Goal: Information Seeking & Learning: Learn about a topic

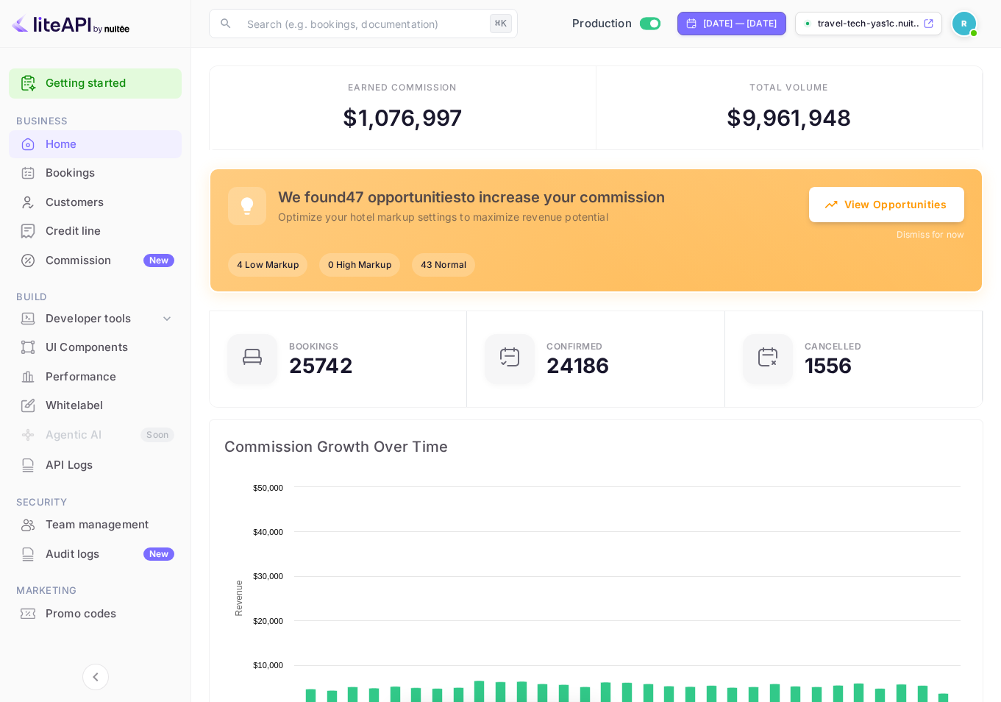
scroll to position [228, 238]
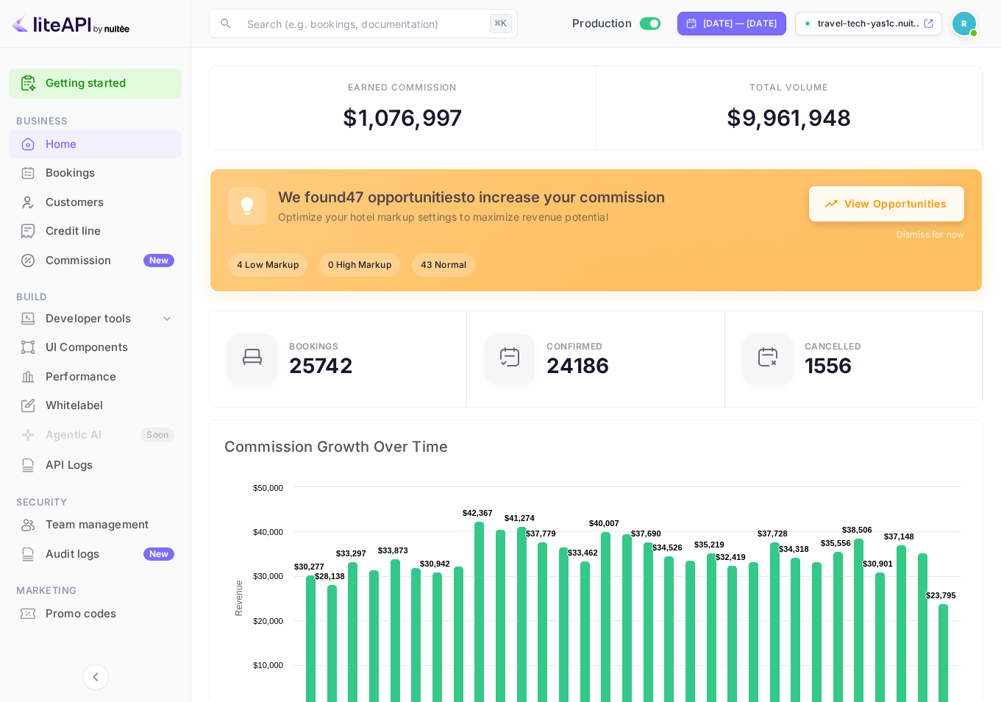
click at [888, 209] on button "View Opportunities" at bounding box center [886, 203] width 155 height 35
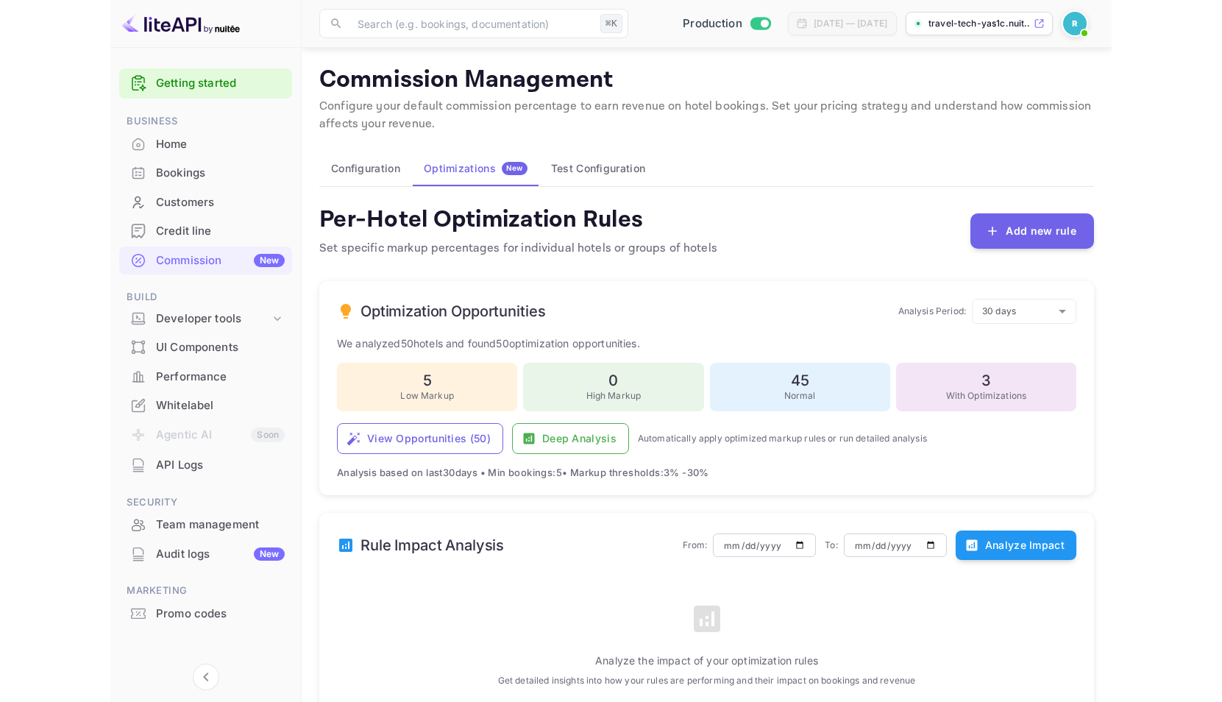
scroll to position [163, 0]
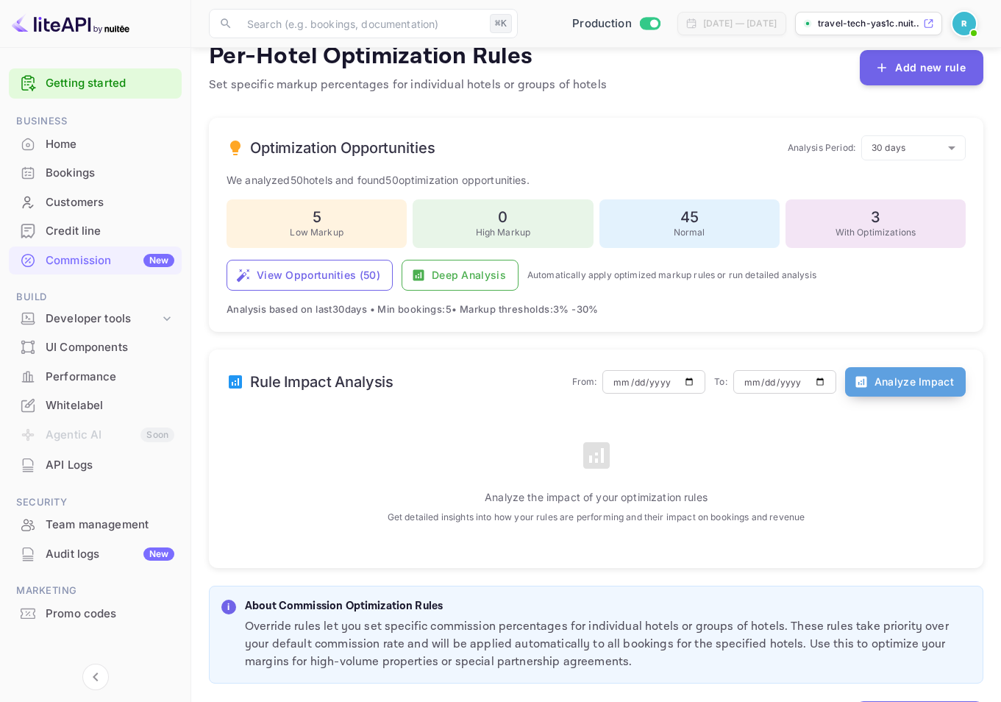
click at [908, 381] on button "Analyze Impact" at bounding box center [905, 381] width 121 height 29
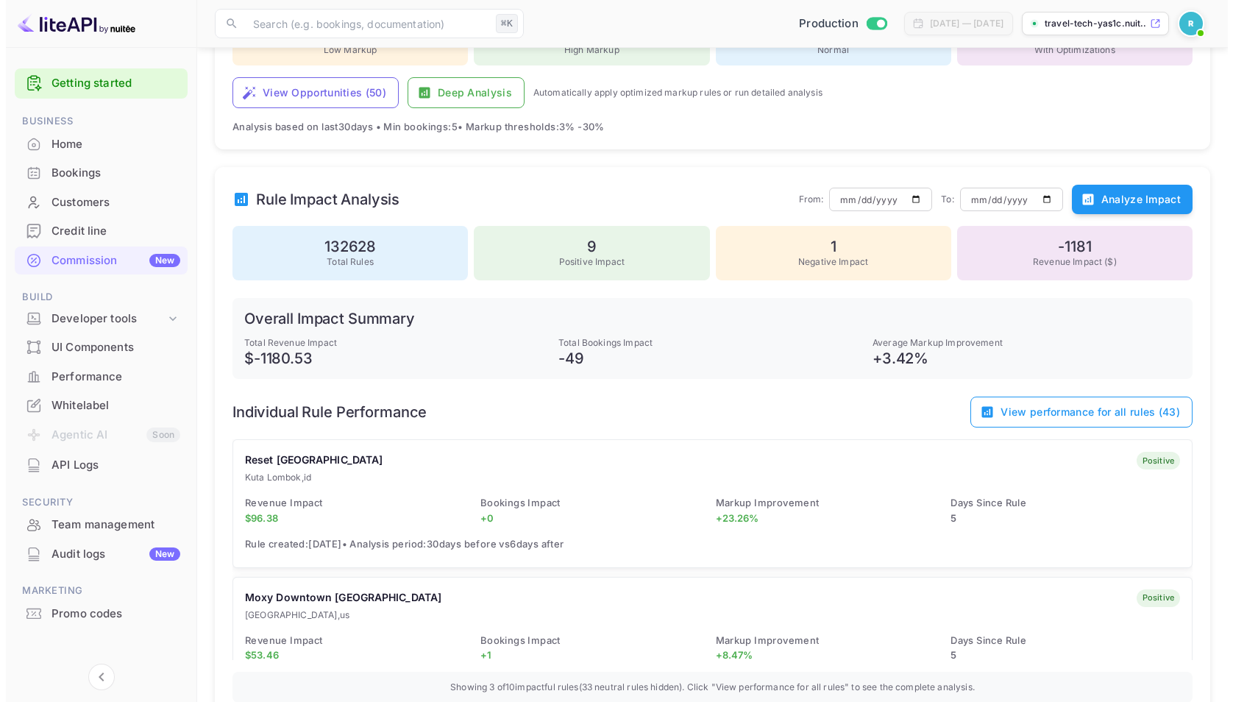
scroll to position [392, 0]
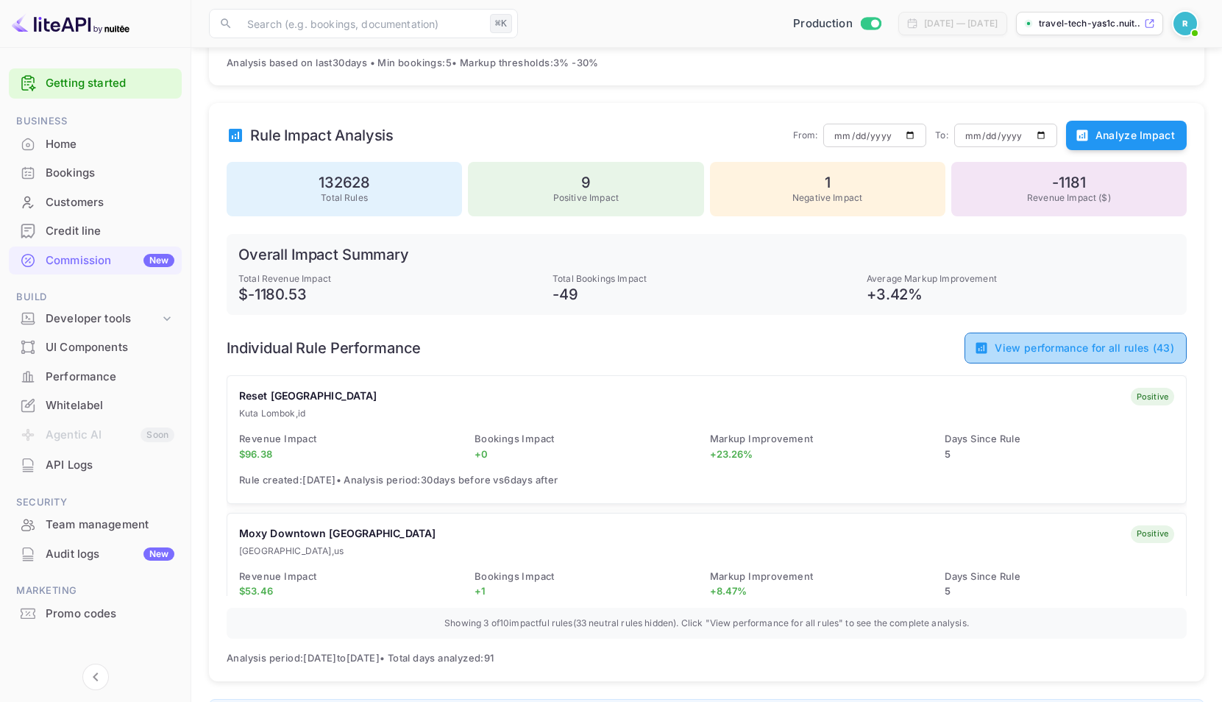
click at [1000, 352] on button "View performance for all rules ( 43 )" at bounding box center [1075, 347] width 222 height 31
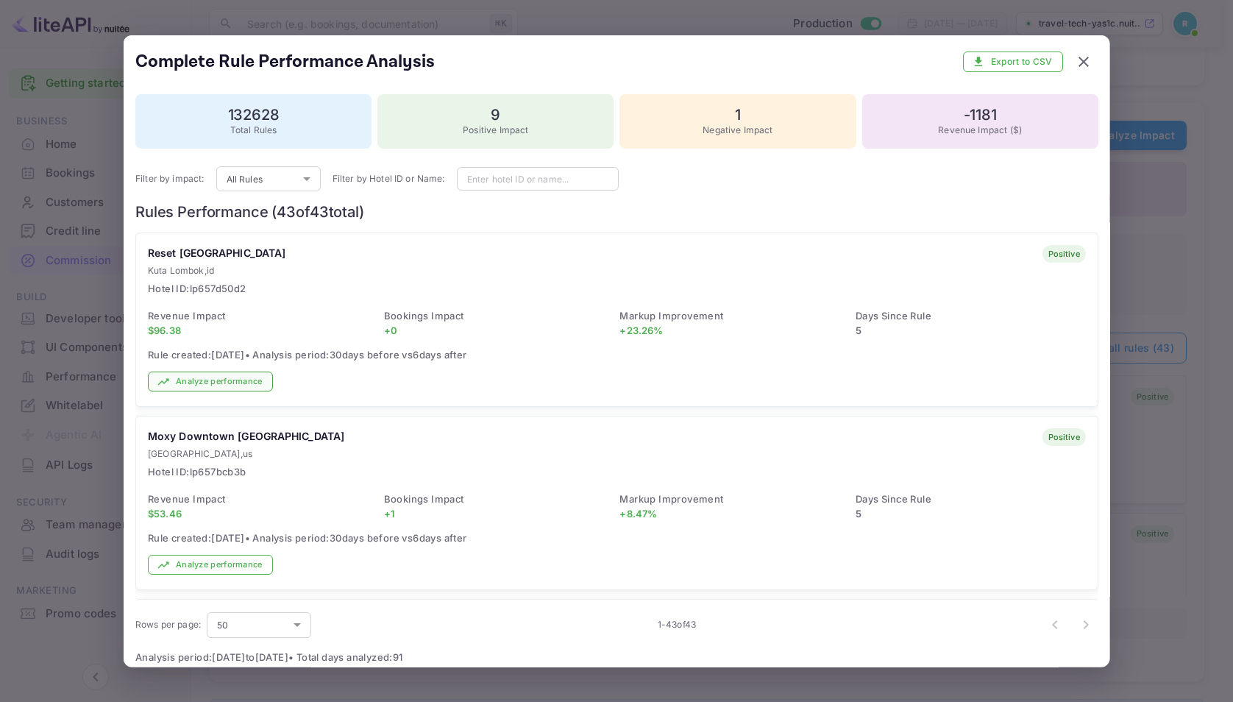
click at [216, 387] on button "Analyze performance" at bounding box center [210, 381] width 125 height 20
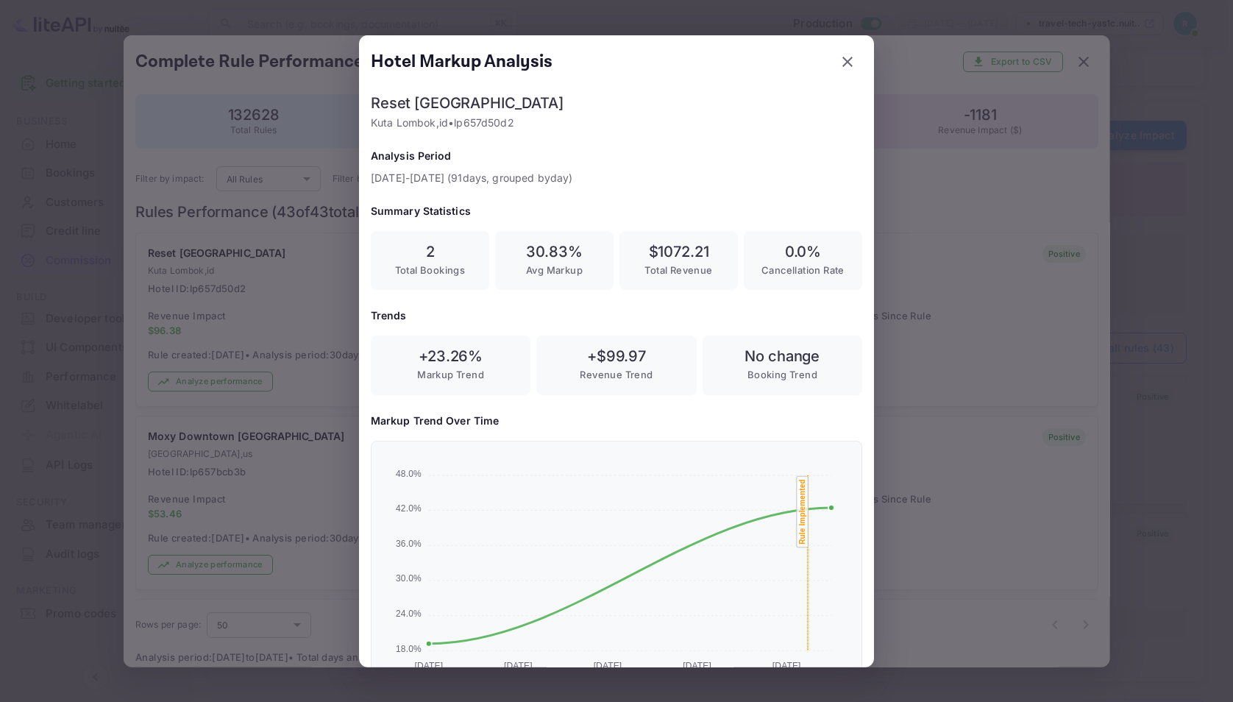
scroll to position [153, 0]
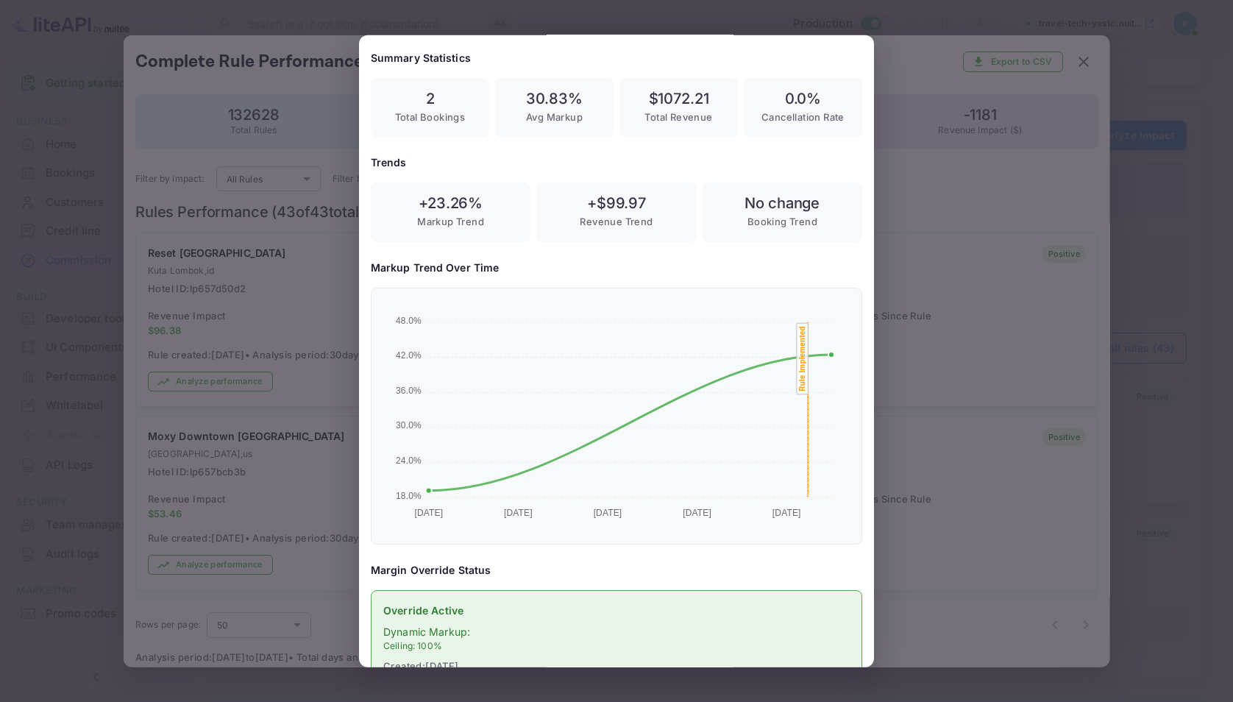
click at [984, 355] on div at bounding box center [616, 351] width 1233 height 702
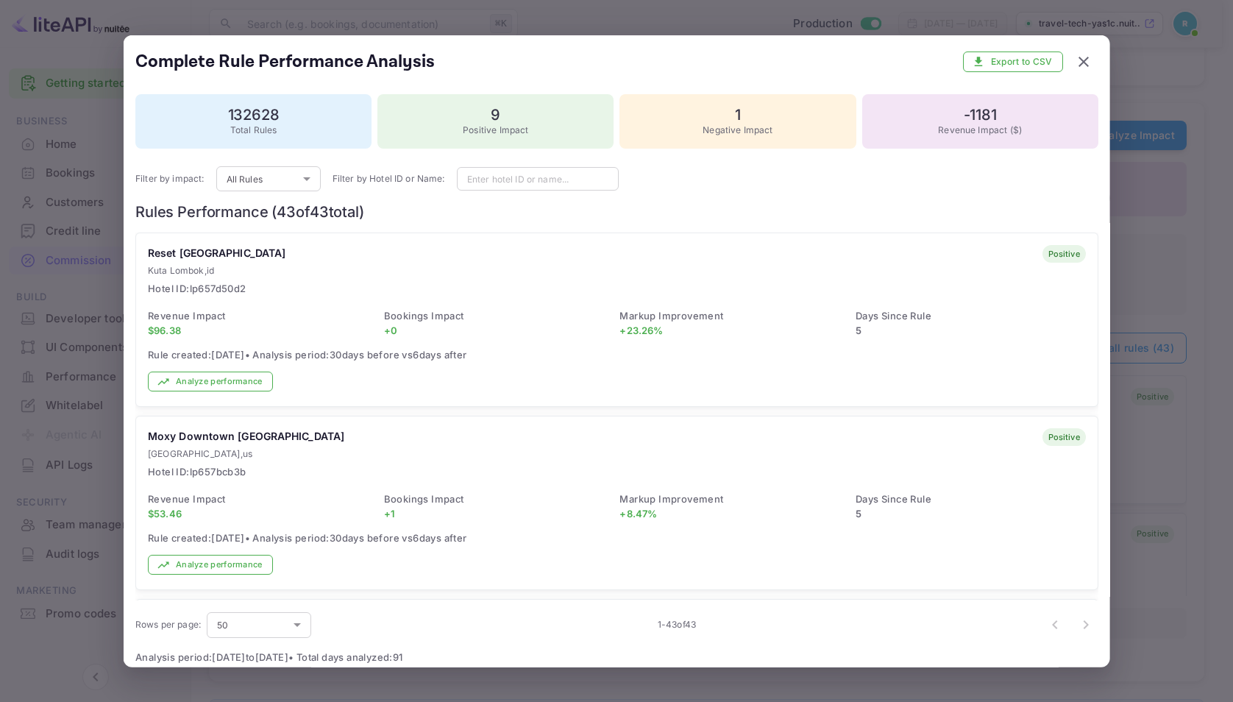
scroll to position [135, 0]
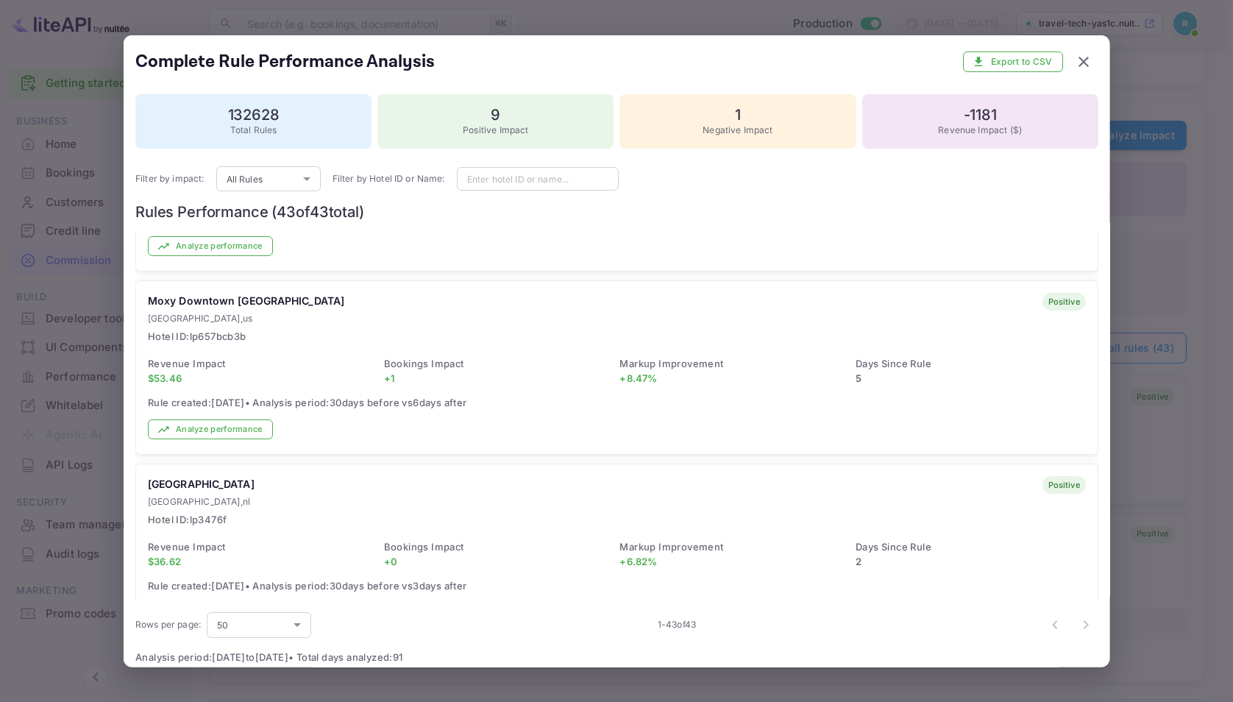
click at [211, 446] on div "Moxy Downtown [GEOGRAPHIC_DATA] , [GEOGRAPHIC_DATA] Hotel ID: lp657bcb3b positi…" at bounding box center [616, 367] width 961 height 173
click at [221, 429] on button "Analyze performance" at bounding box center [210, 429] width 125 height 20
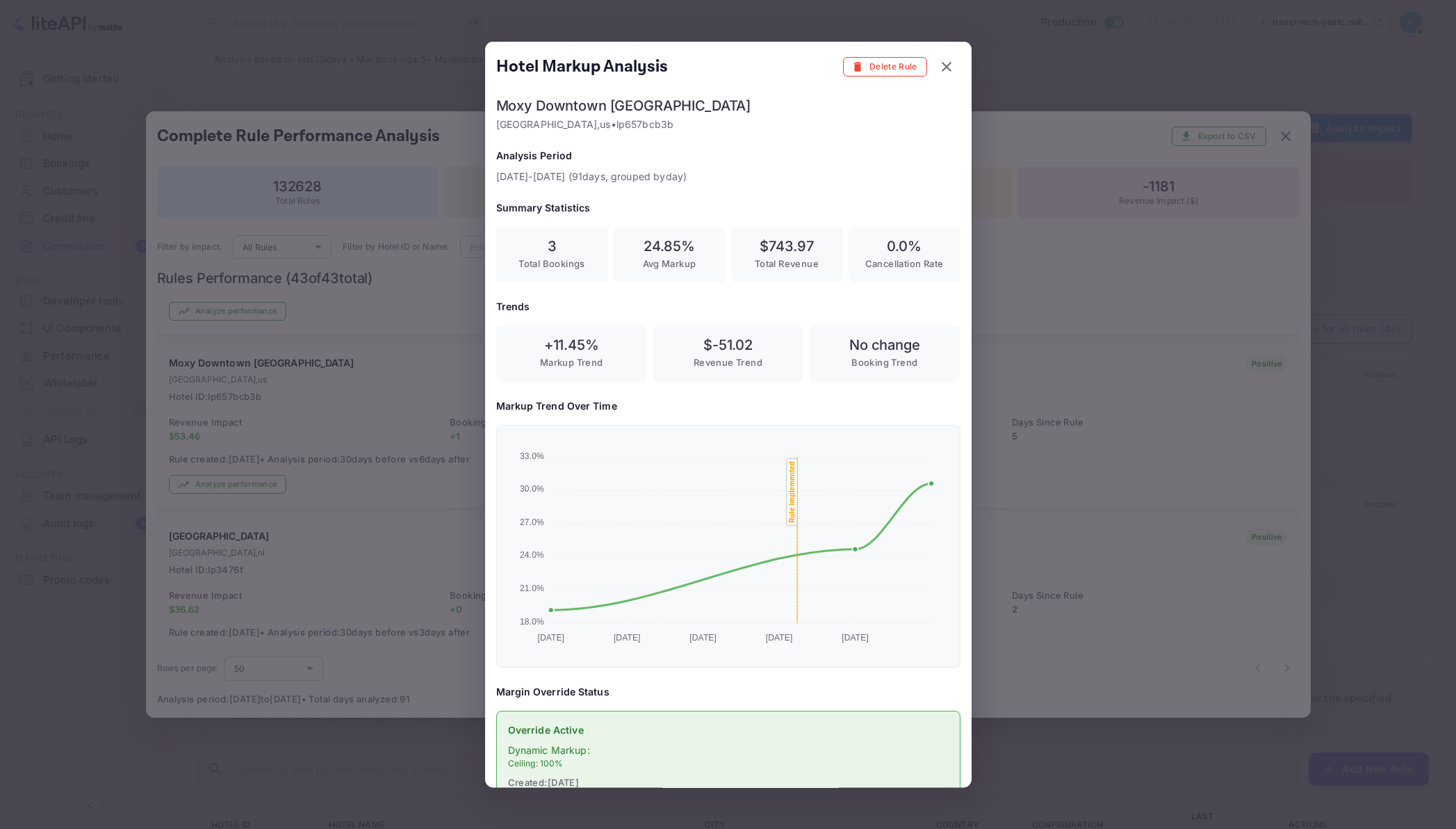
scroll to position [228, 437]
click at [856, 317] on div "Trends + 11.45 % Markup Trend $ -51.02 Revenue Trend No change Booking Trend" at bounding box center [728, 339] width 464 height 82
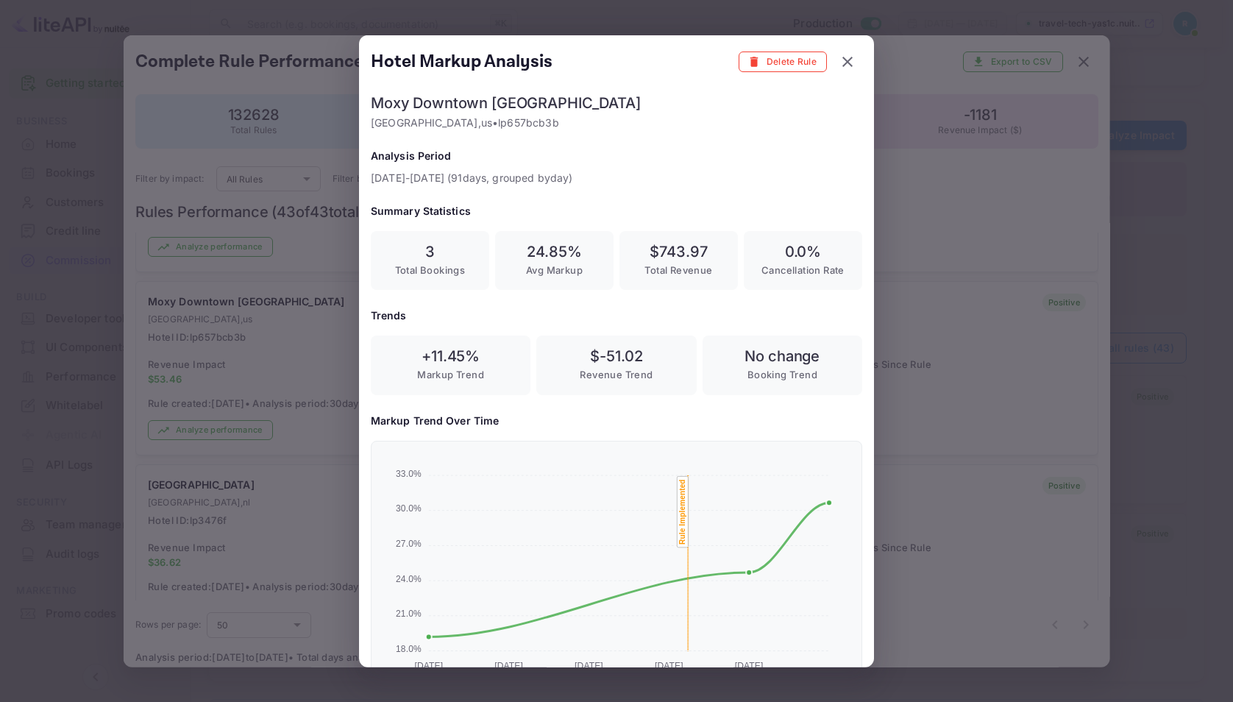
scroll to position [244, 468]
click at [1000, 360] on div at bounding box center [616, 351] width 1233 height 702
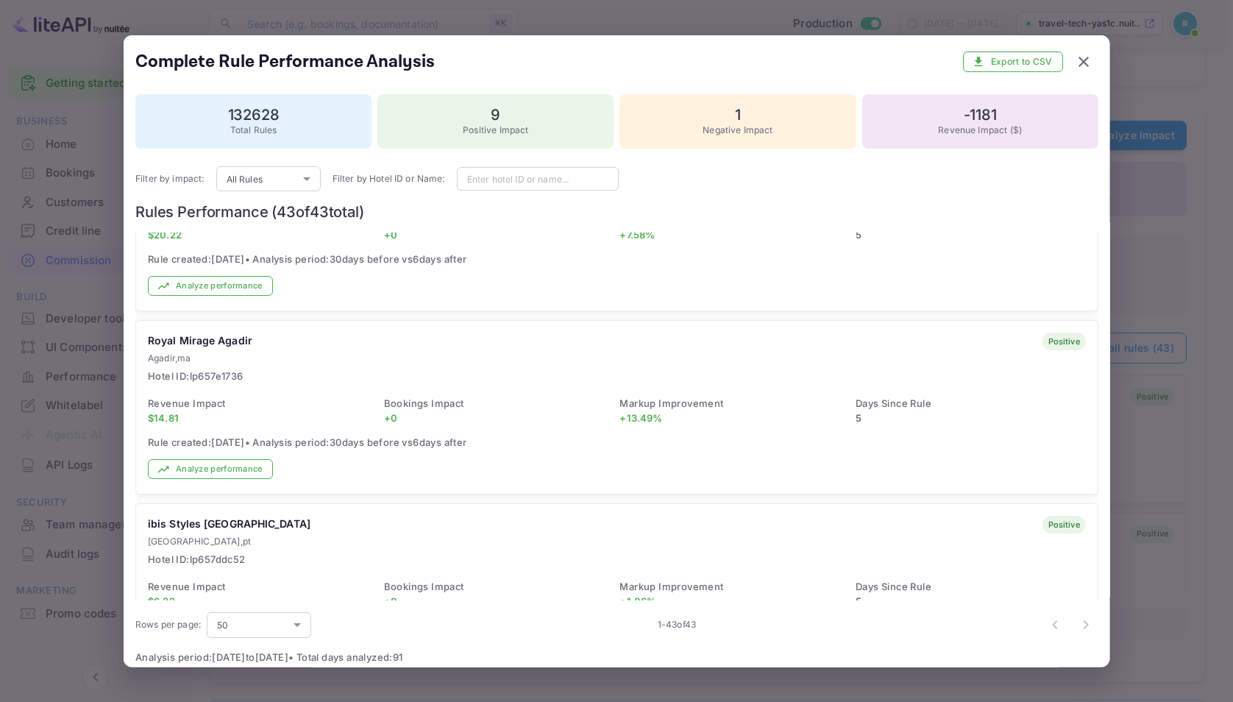
scroll to position [552, 0]
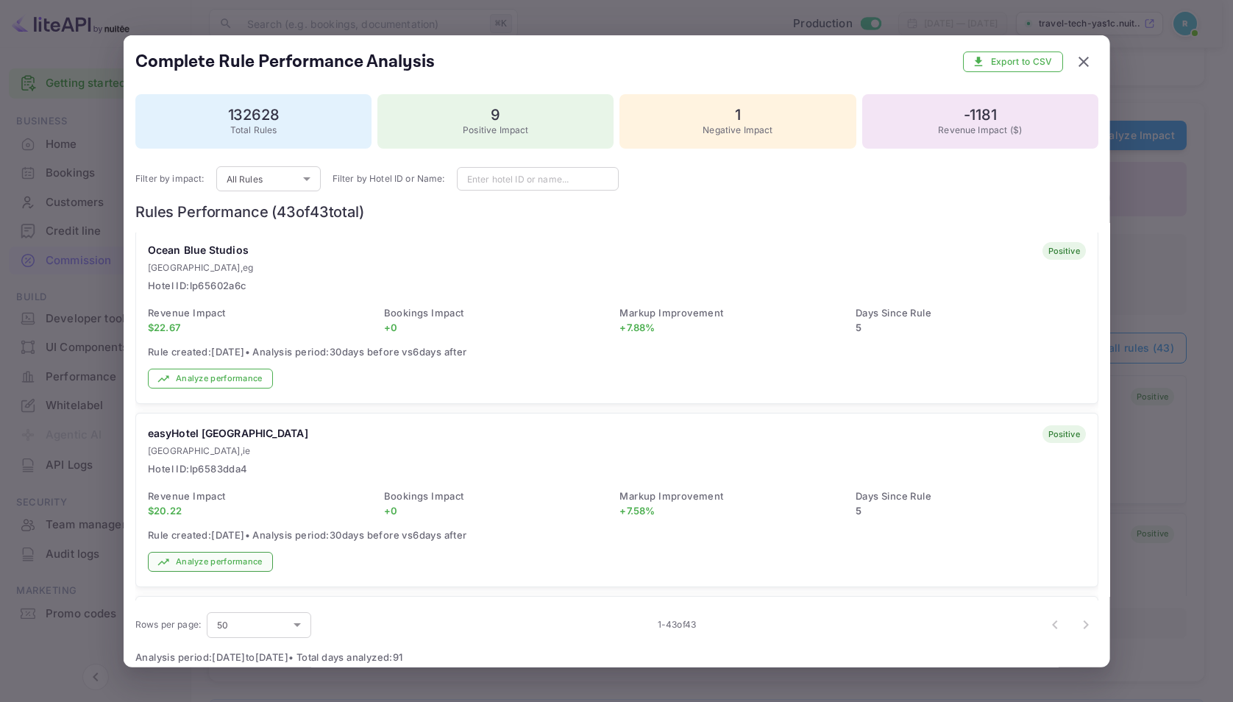
click at [202, 552] on button "Analyze performance" at bounding box center [210, 562] width 125 height 20
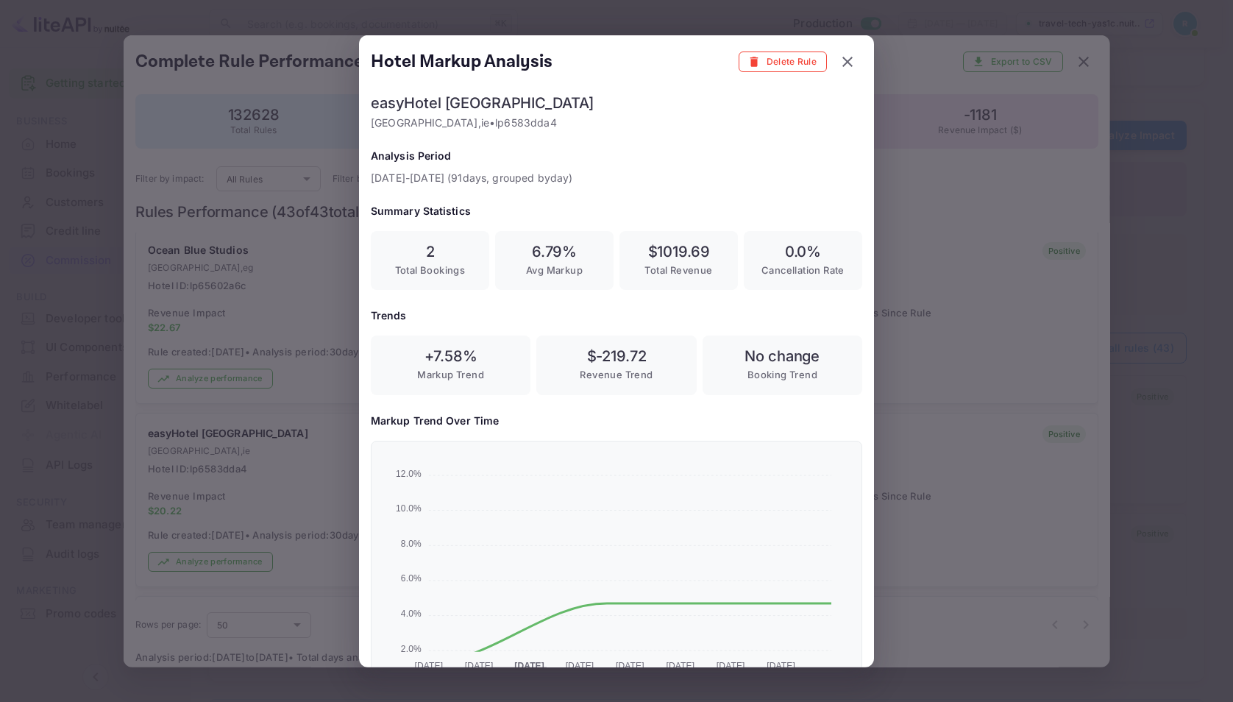
scroll to position [244, 468]
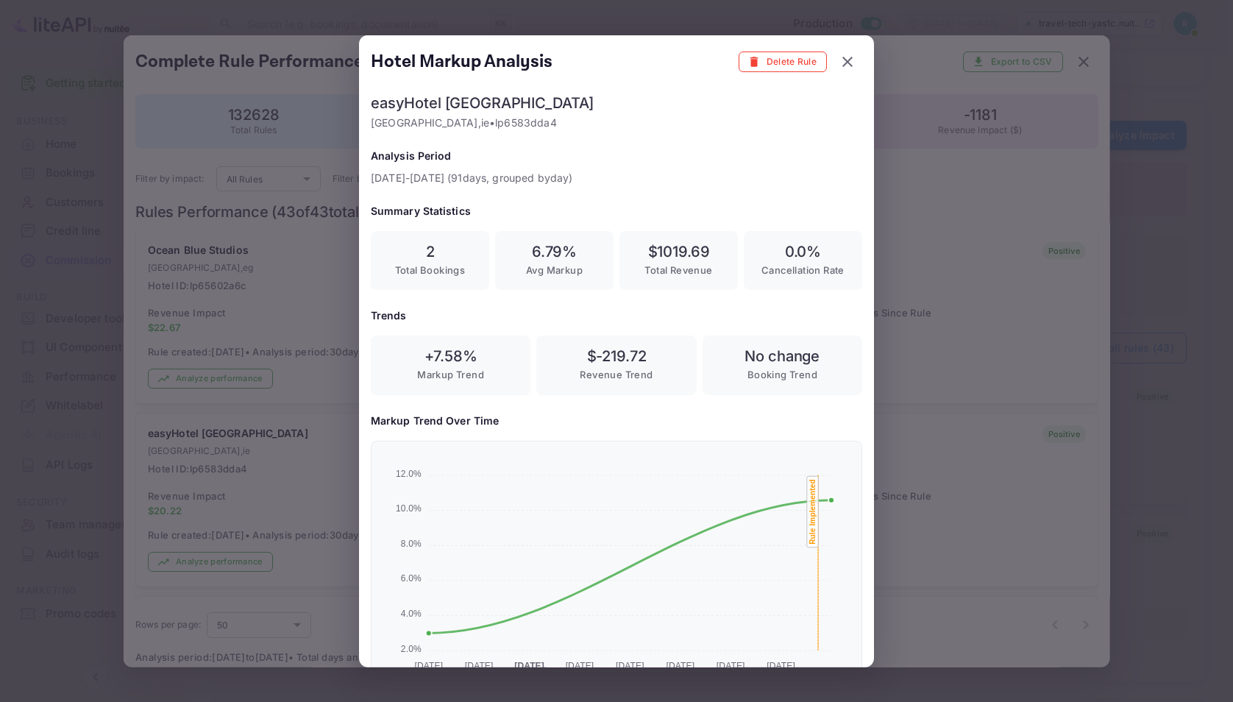
click at [306, 492] on div at bounding box center [616, 351] width 1233 height 702
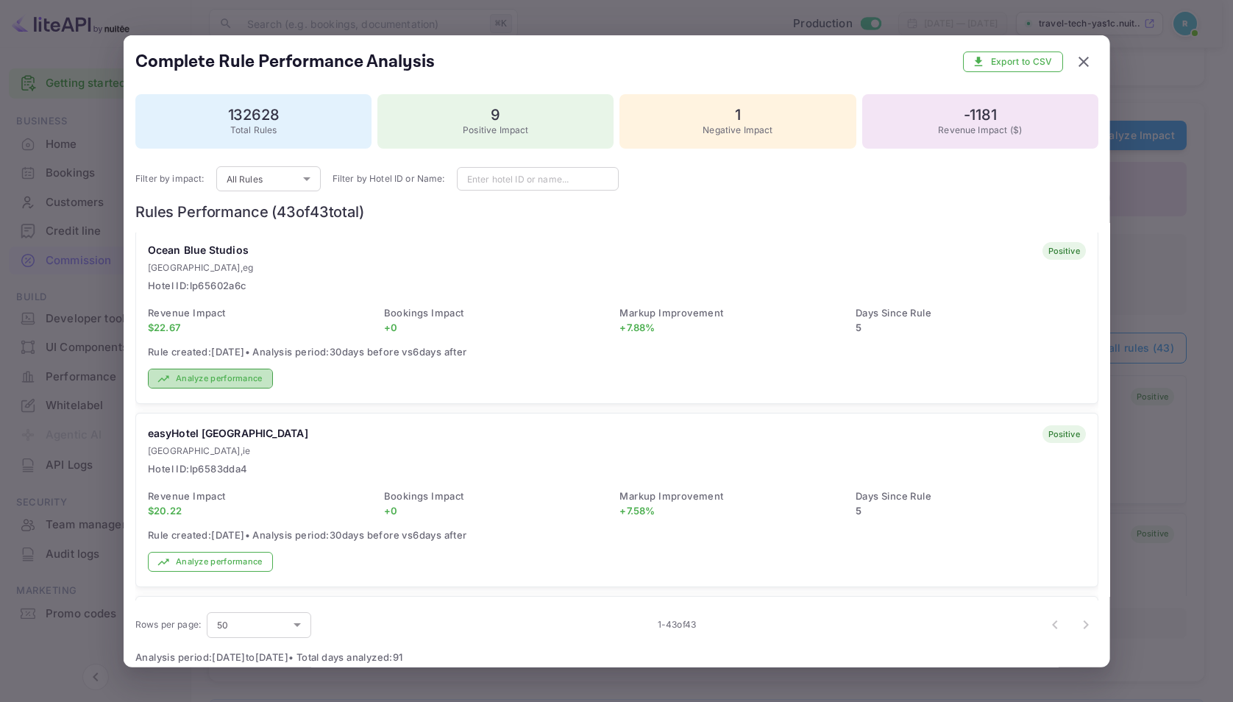
click at [198, 371] on button "Analyze performance" at bounding box center [210, 378] width 125 height 20
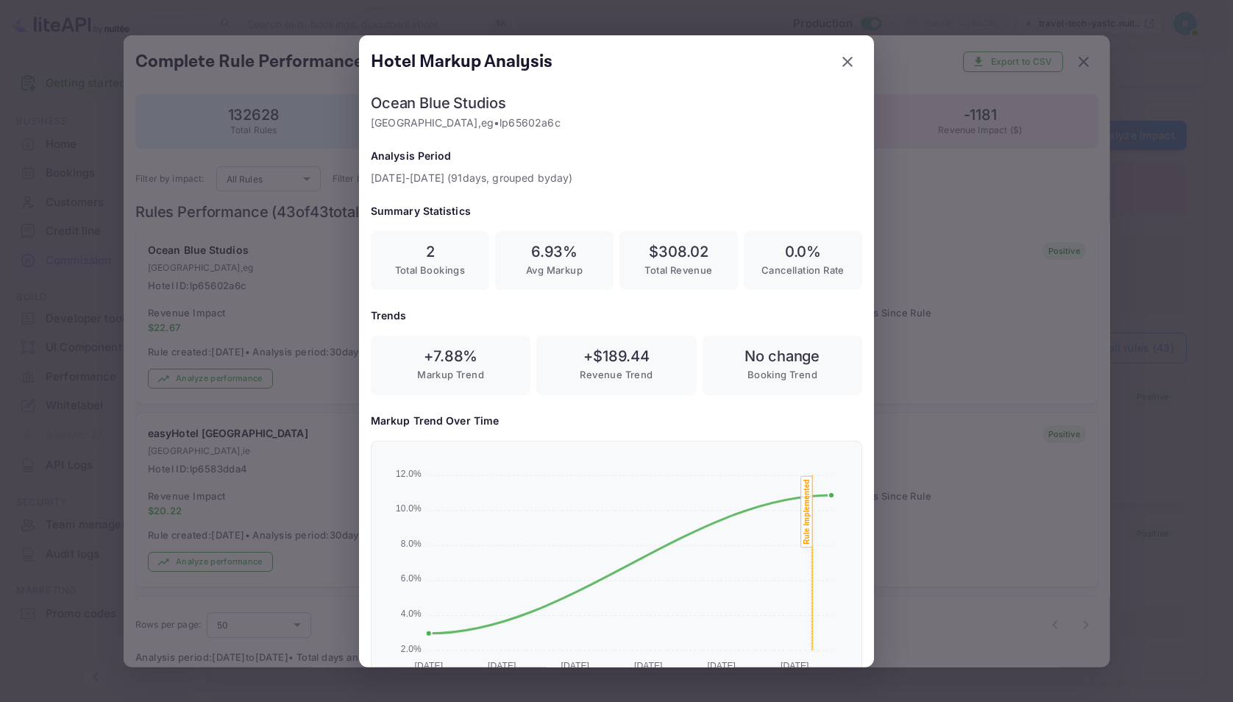
click at [367, 318] on div "Hotel Markup Analysis [GEOGRAPHIC_DATA] [GEOGRAPHIC_DATA] , [GEOGRAPHIC_DATA] •…" at bounding box center [616, 351] width 515 height 632
click at [323, 332] on div at bounding box center [616, 351] width 1233 height 702
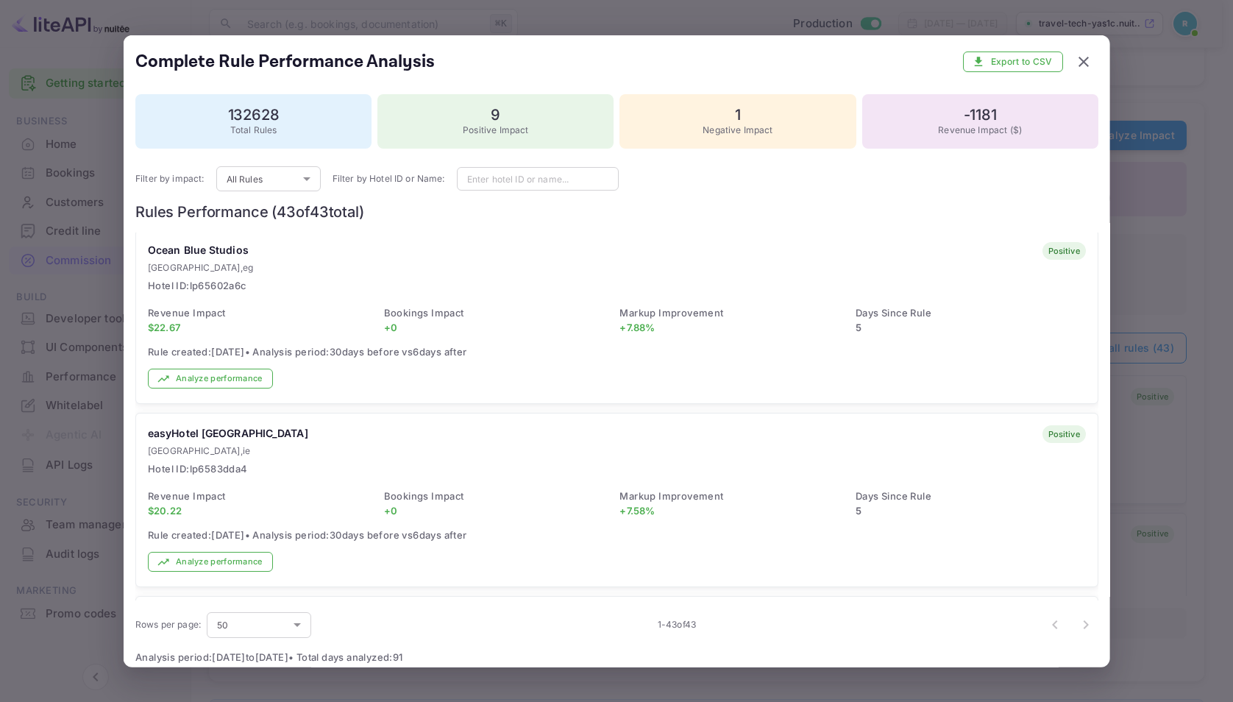
scroll to position [1041, 0]
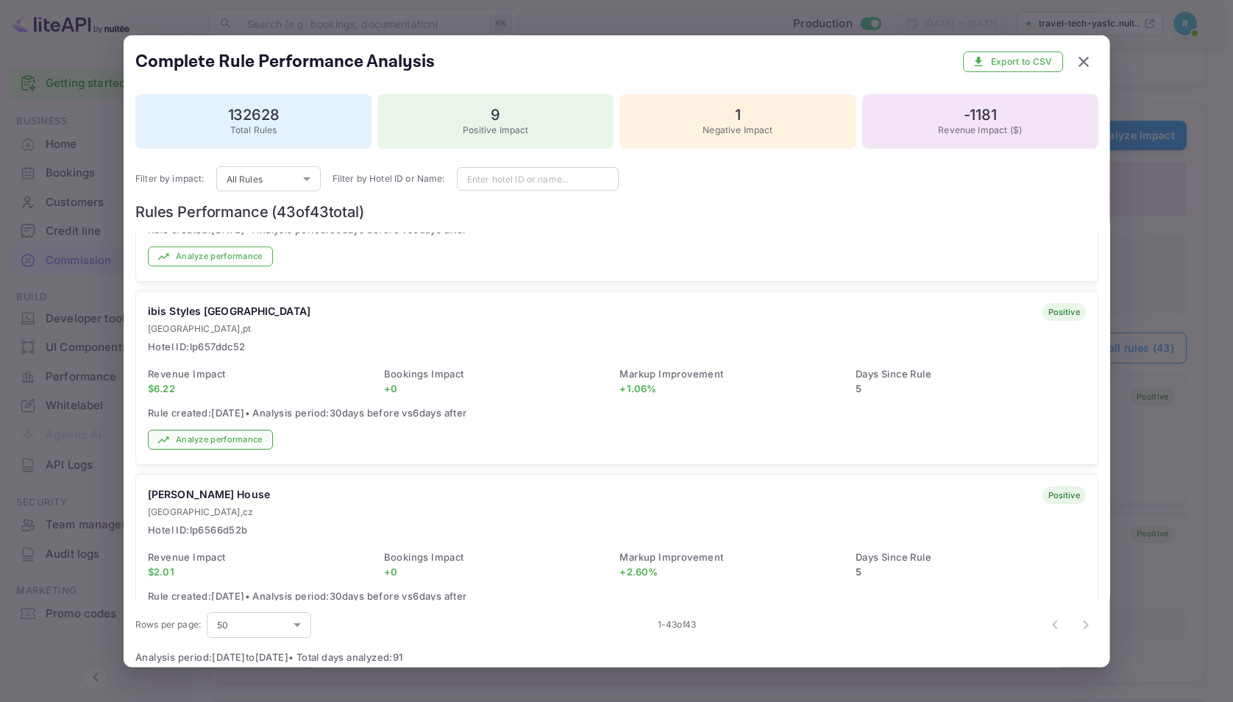
click at [241, 438] on button "Analyze performance" at bounding box center [210, 440] width 125 height 20
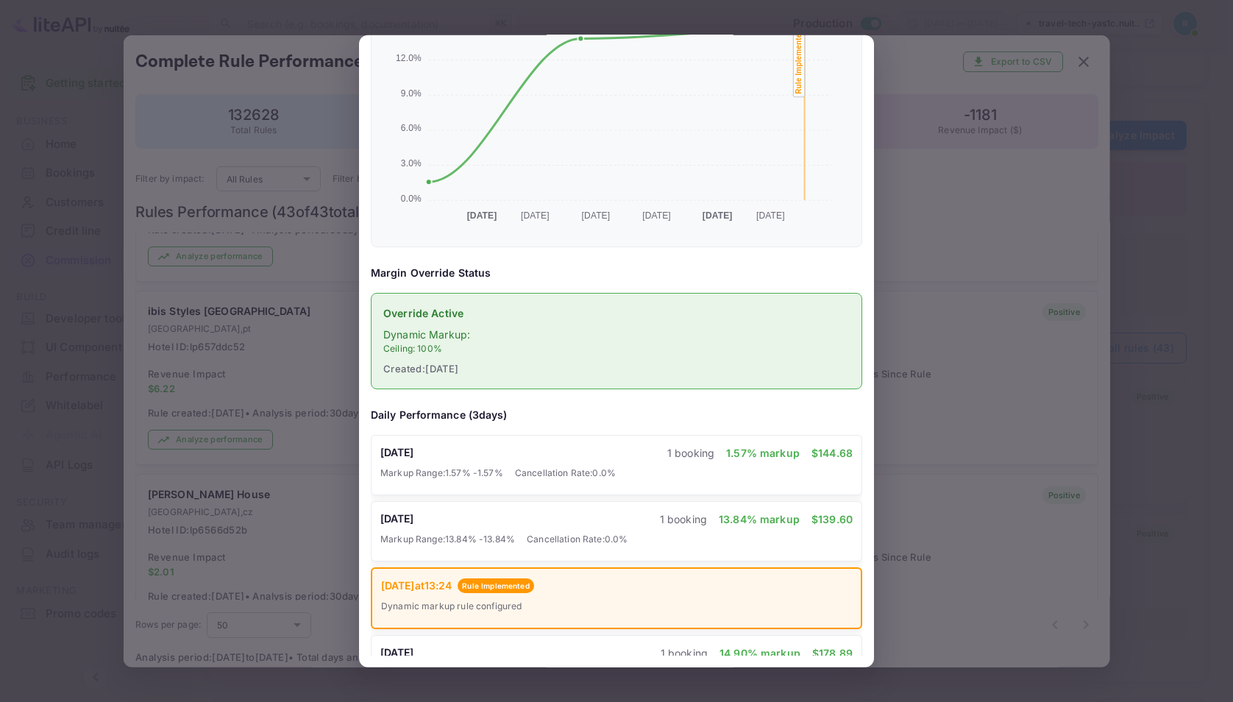
scroll to position [46, 0]
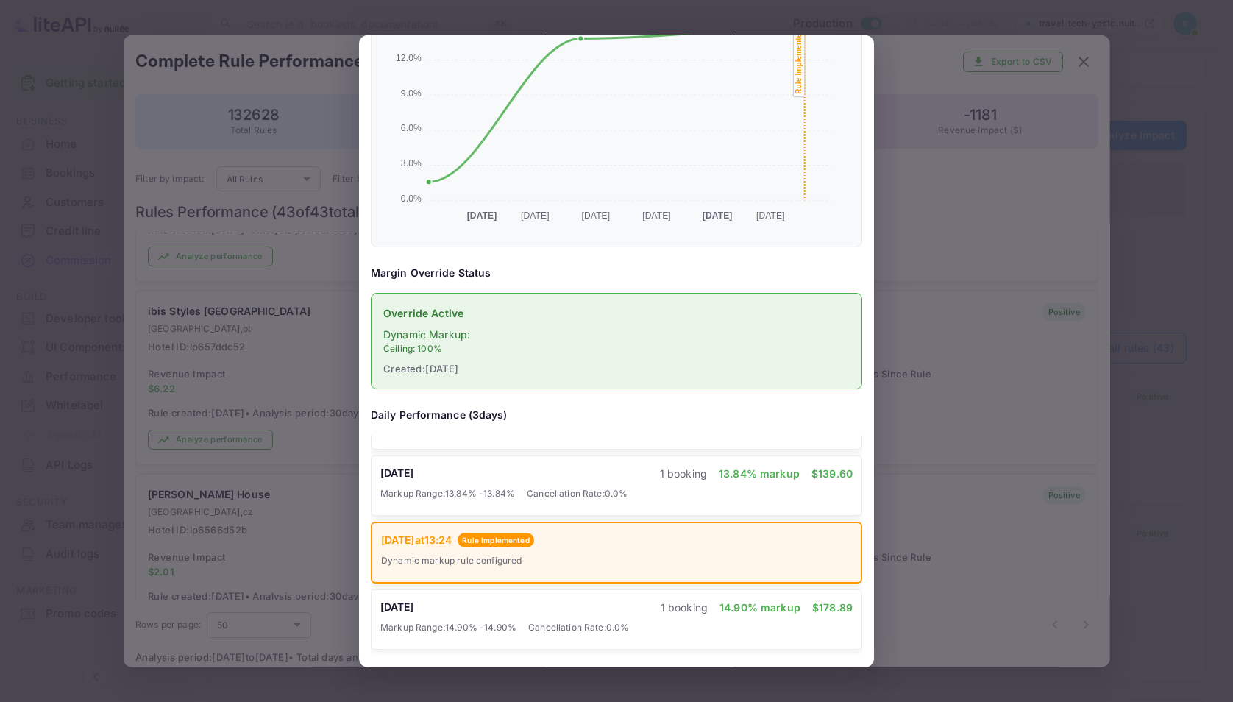
click at [285, 405] on div at bounding box center [616, 351] width 1233 height 702
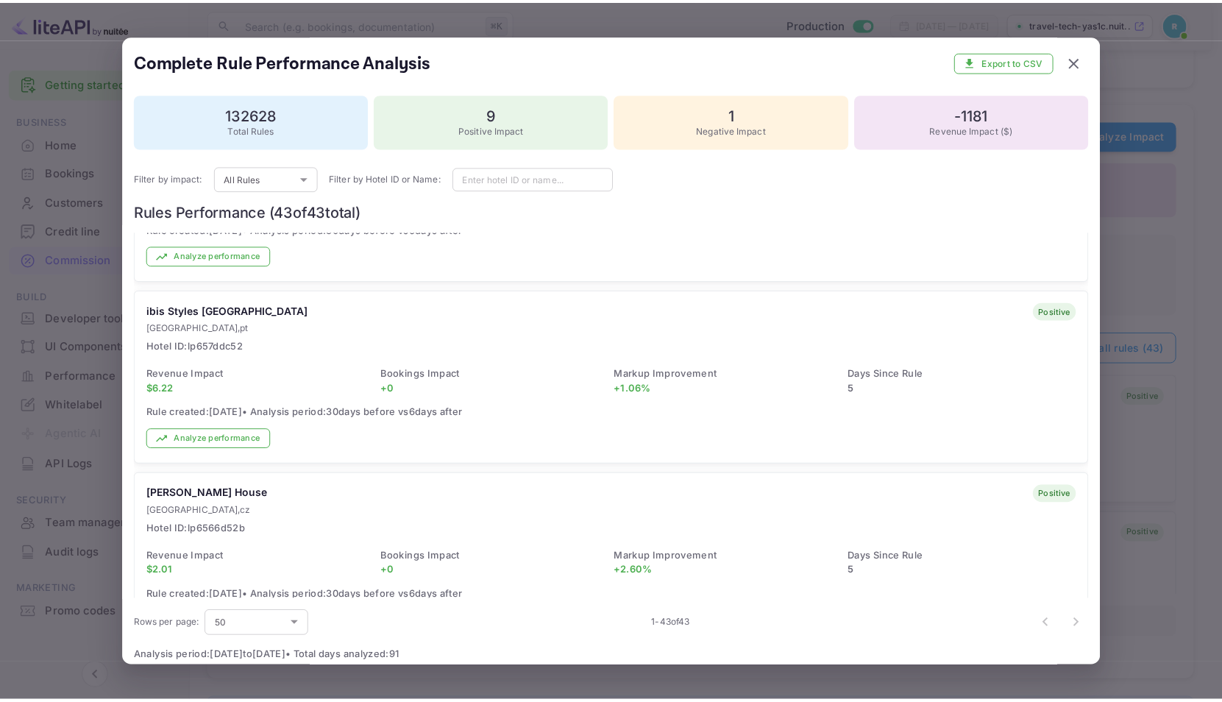
scroll to position [0, 0]
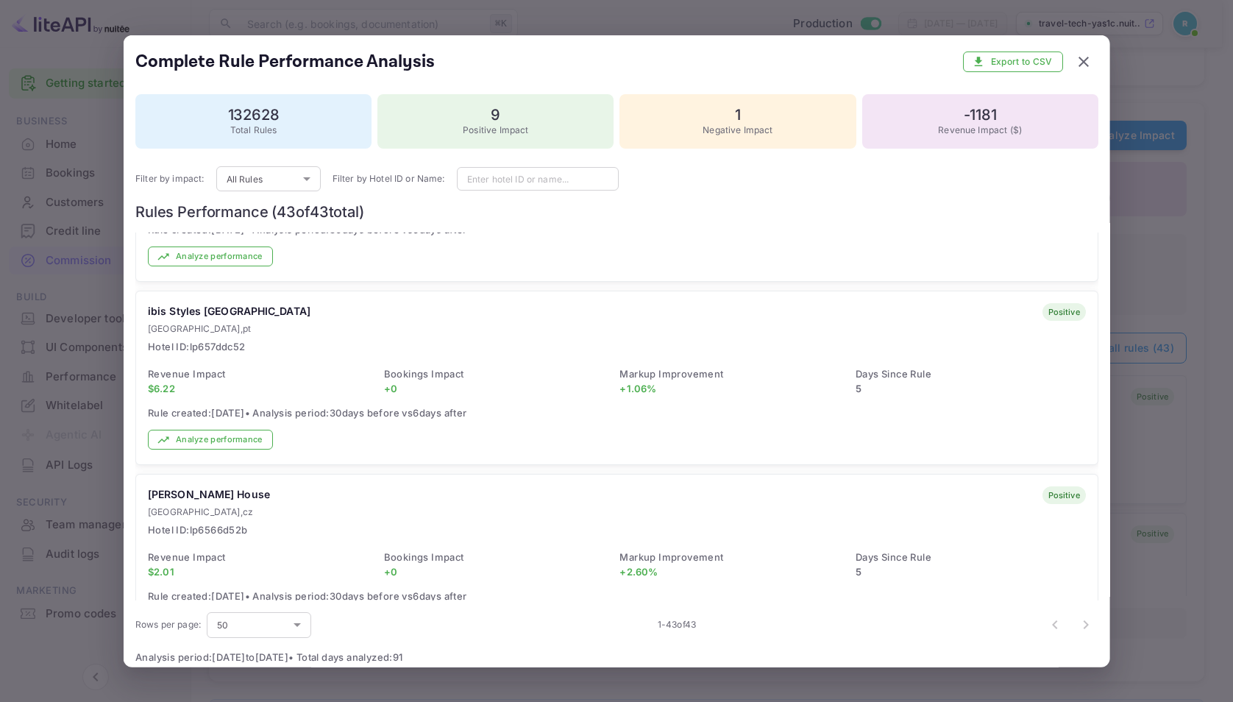
click at [61, 421] on div at bounding box center [616, 351] width 1233 height 702
